Goal: Find specific page/section: Find specific page/section

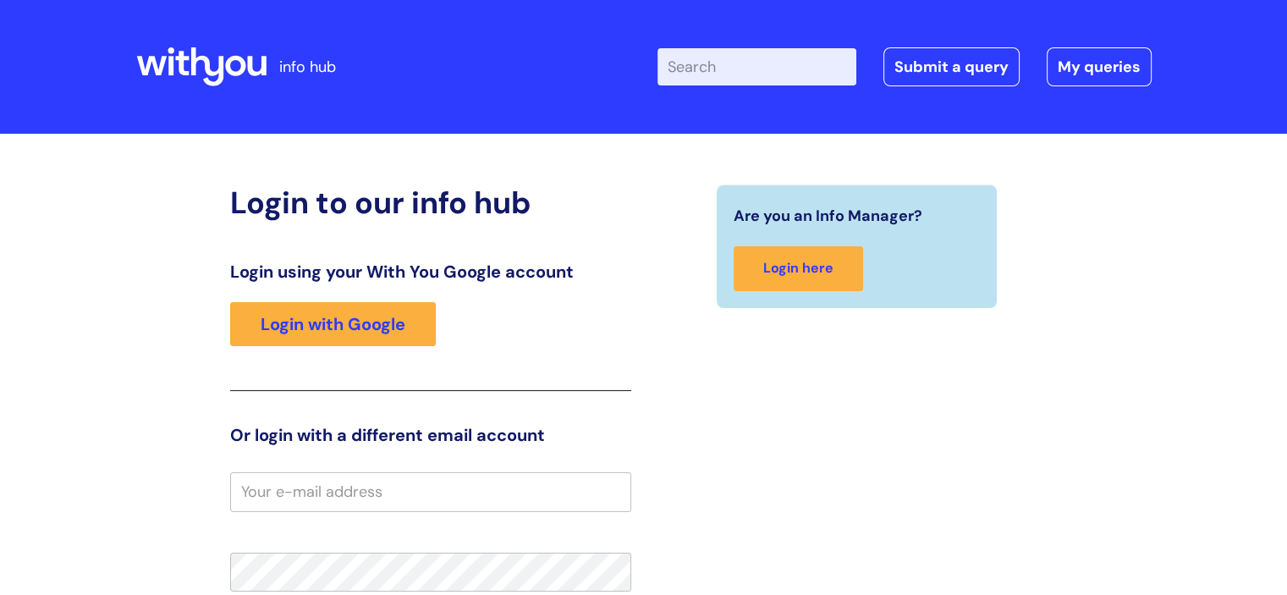
click at [326, 349] on div "Login using your With You Google account Login with Google" at bounding box center [430, 325] width 401 height 129
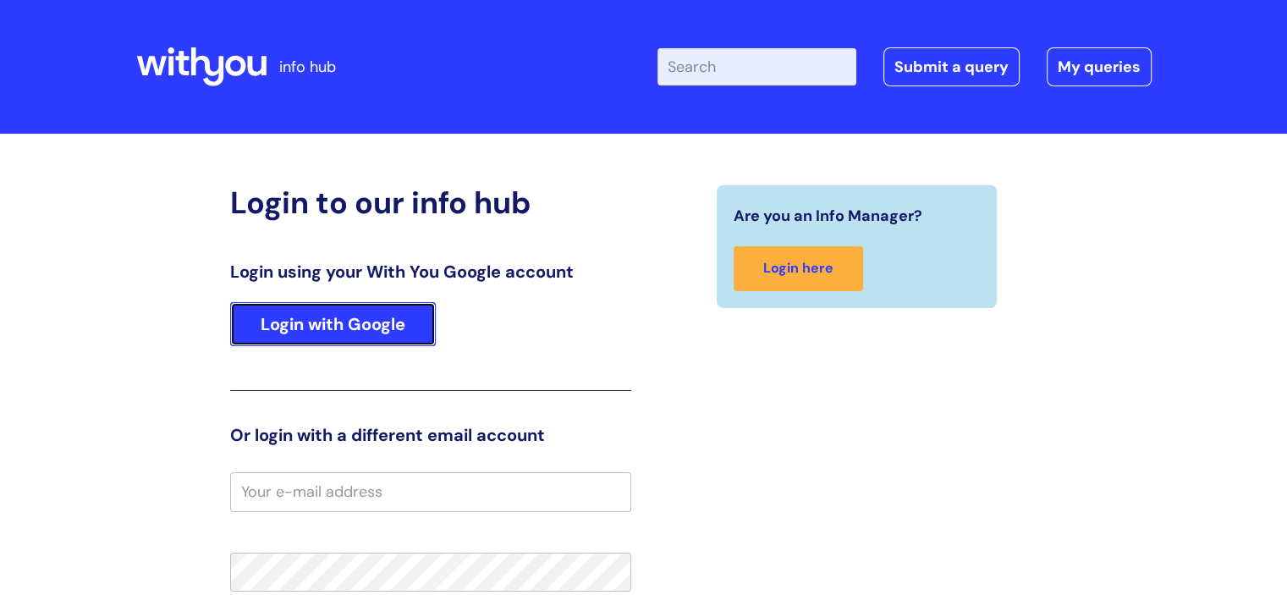
click at [328, 333] on link "Login with Google" at bounding box center [333, 324] width 206 height 44
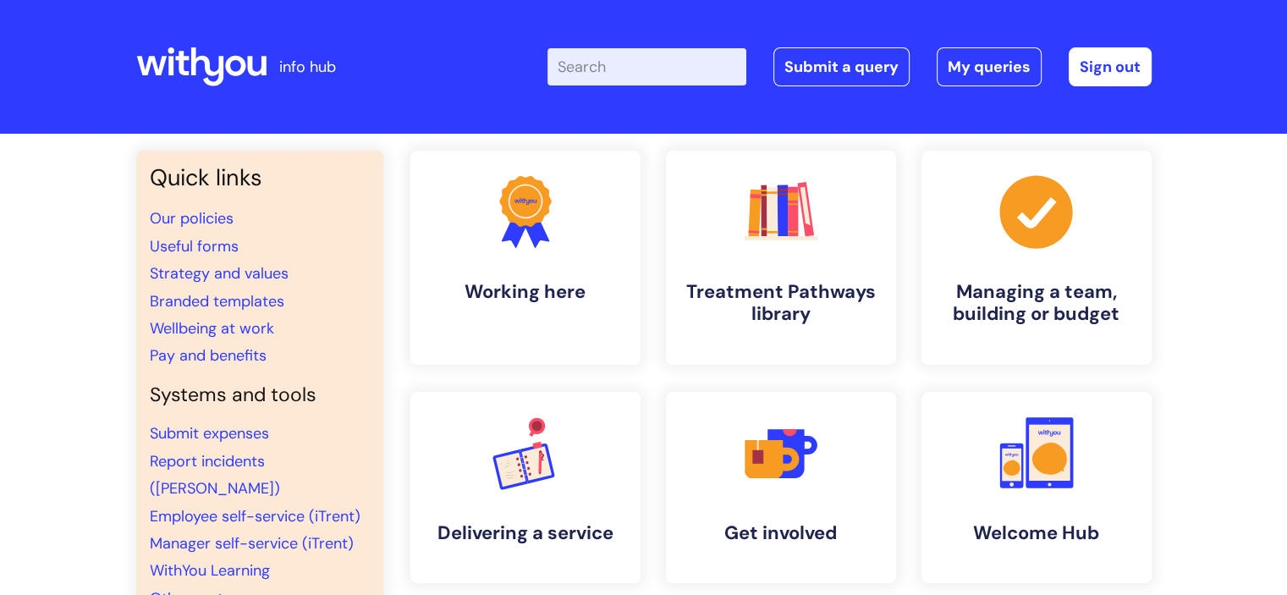
click at [601, 67] on input "Enter your search term here..." at bounding box center [646, 66] width 199 height 37
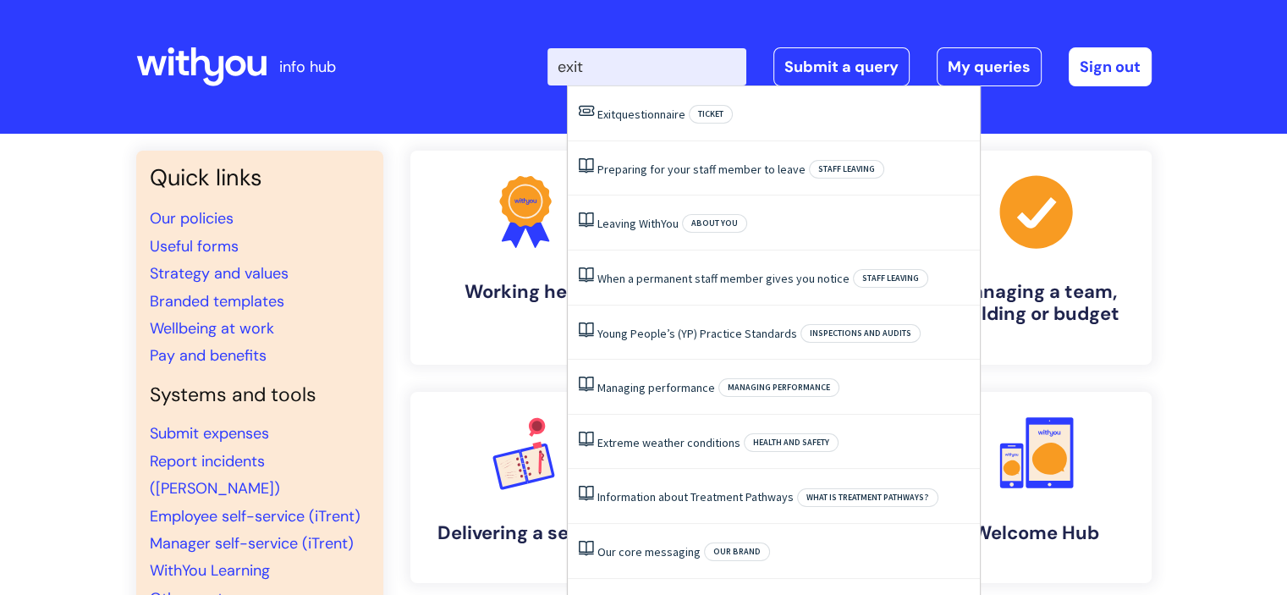
type input "exit"
click button "Search" at bounding box center [0, 0] width 0 height 0
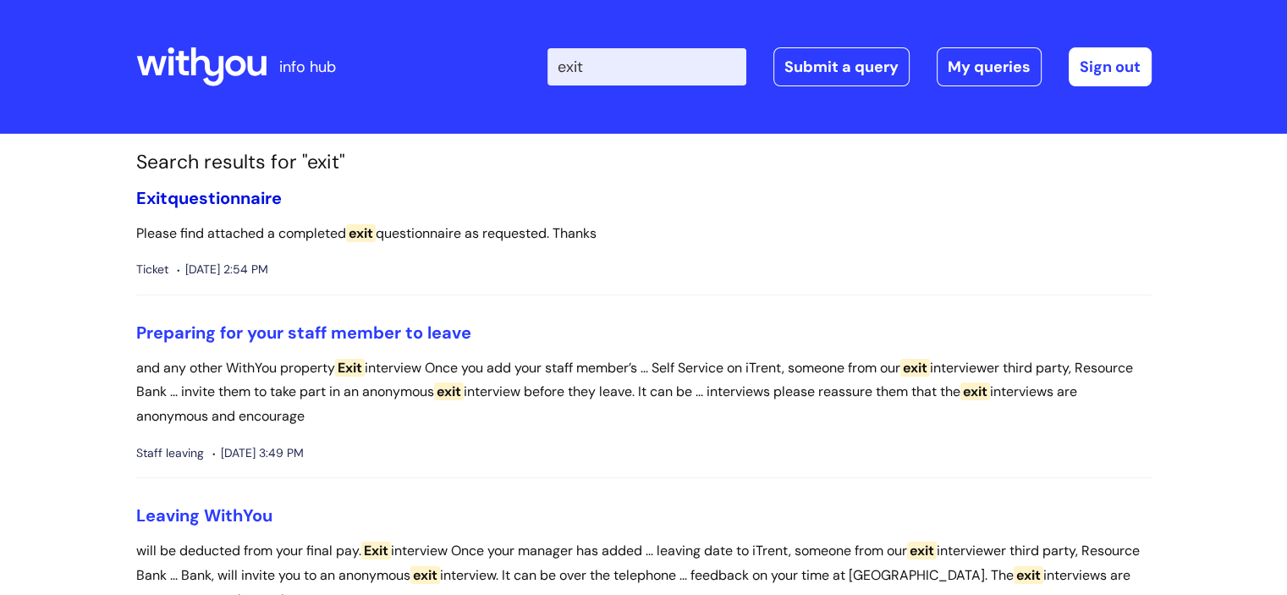
click at [250, 196] on link "Exit questionnaire" at bounding box center [208, 198] width 145 height 22
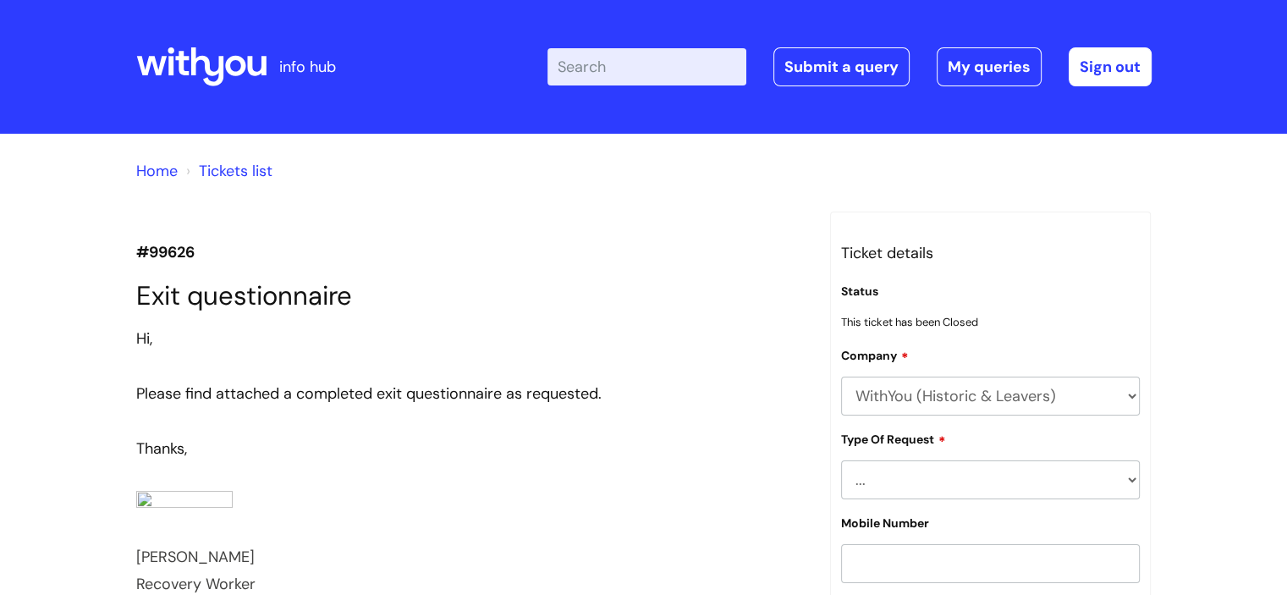
click at [643, 70] on input "Enter your search term here..." at bounding box center [646, 66] width 199 height 37
type input "blank exit"
click button "Search" at bounding box center [0, 0] width 0 height 0
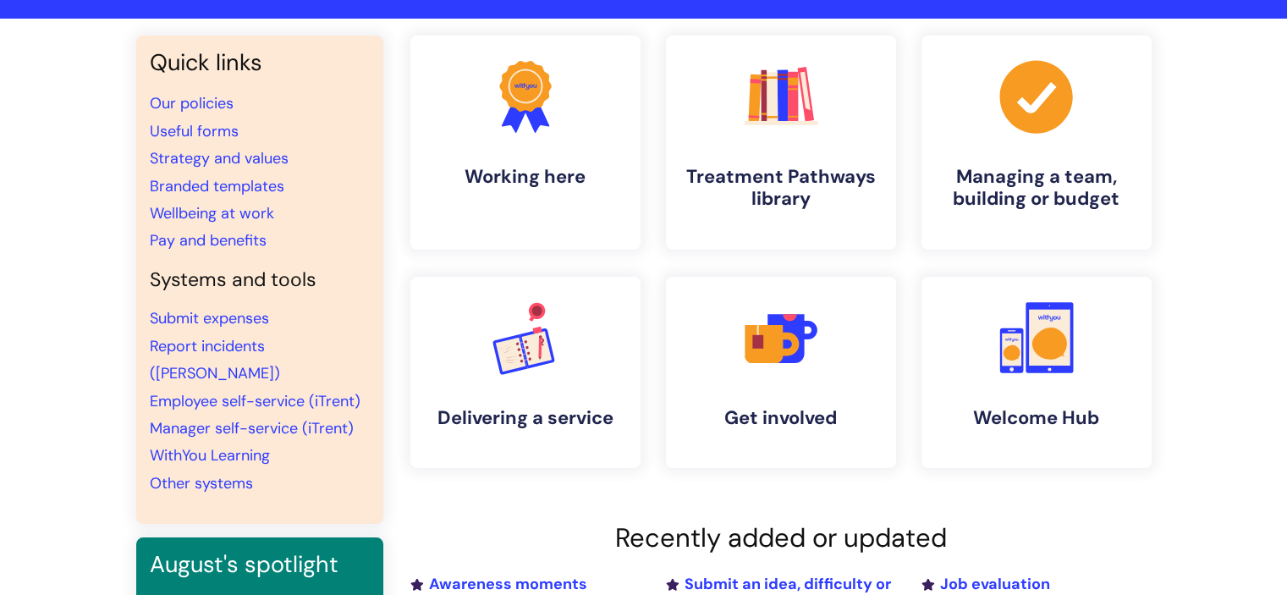
scroll to position [114, 0]
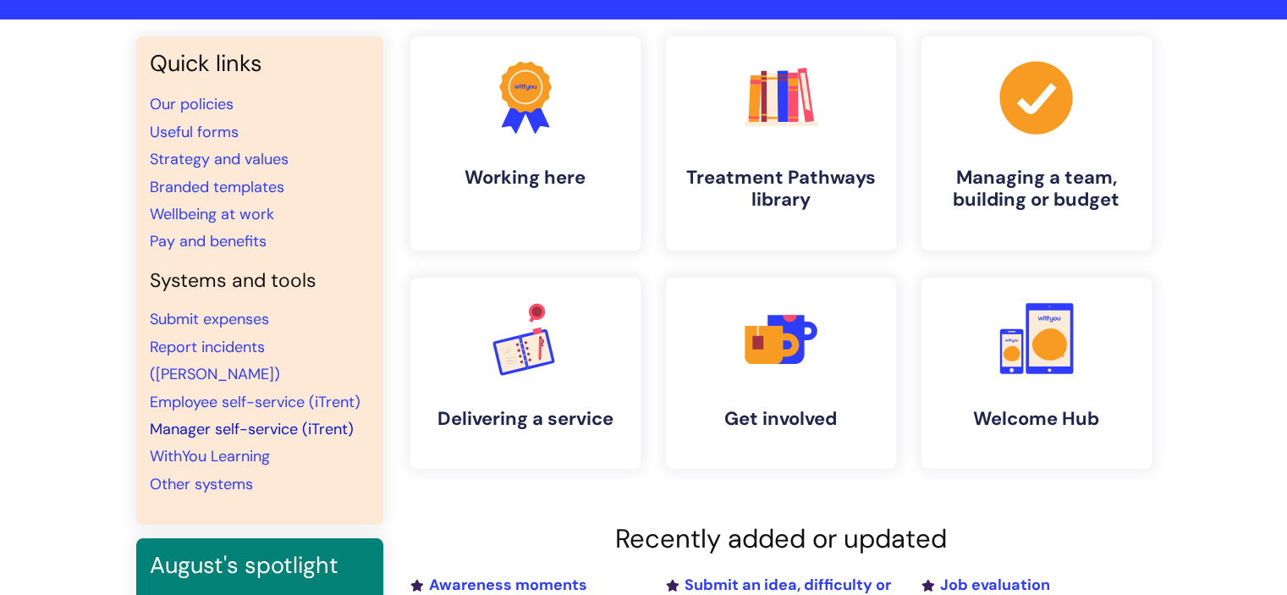
click at [242, 419] on link "Manager self-service (iTrent)" at bounding box center [252, 429] width 204 height 20
